Goal: Find specific page/section: Find specific page/section

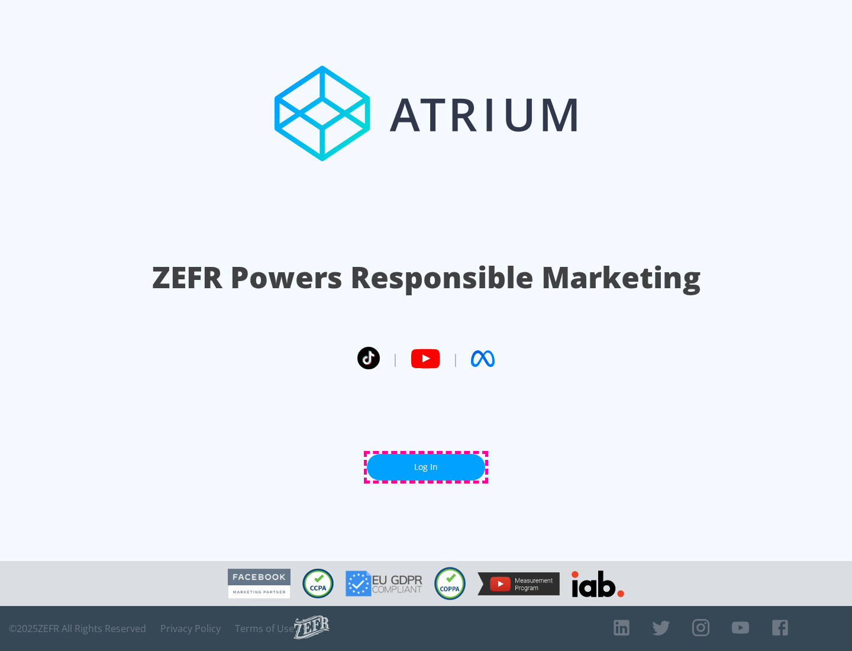
click at [426, 467] on link "Log In" at bounding box center [426, 467] width 118 height 27
